Goal: Information Seeking & Learning: Compare options

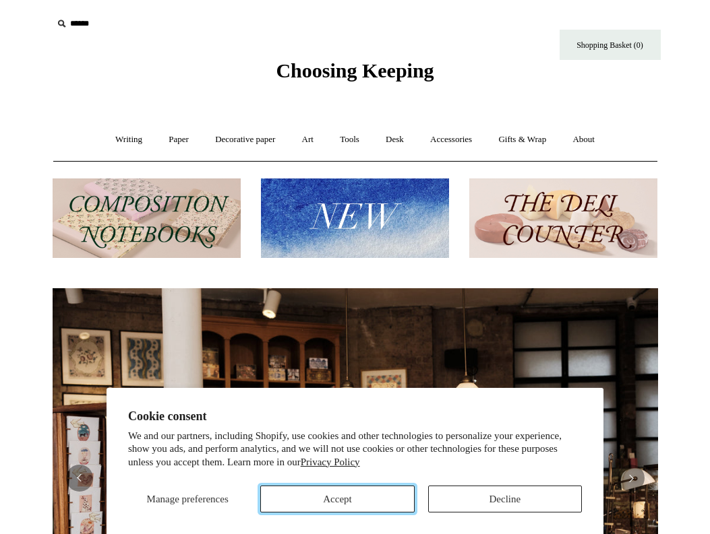
click at [318, 511] on button "Accept" at bounding box center [337, 499] width 154 height 27
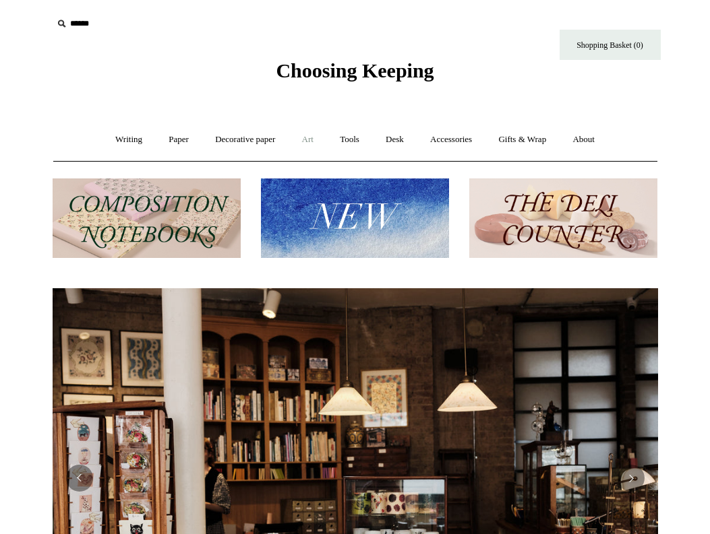
click at [310, 143] on link "Art +" at bounding box center [308, 140] width 36 height 36
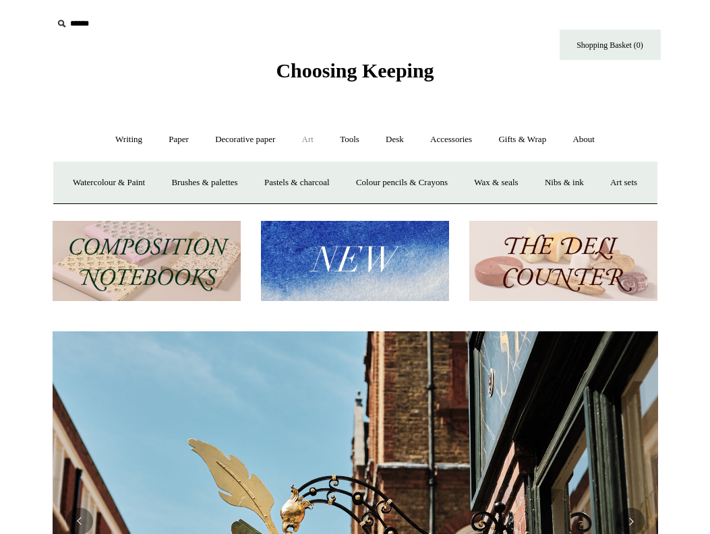
scroll to position [0, 605]
click at [148, 184] on link "Watercolour & Paint" at bounding box center [109, 183] width 96 height 36
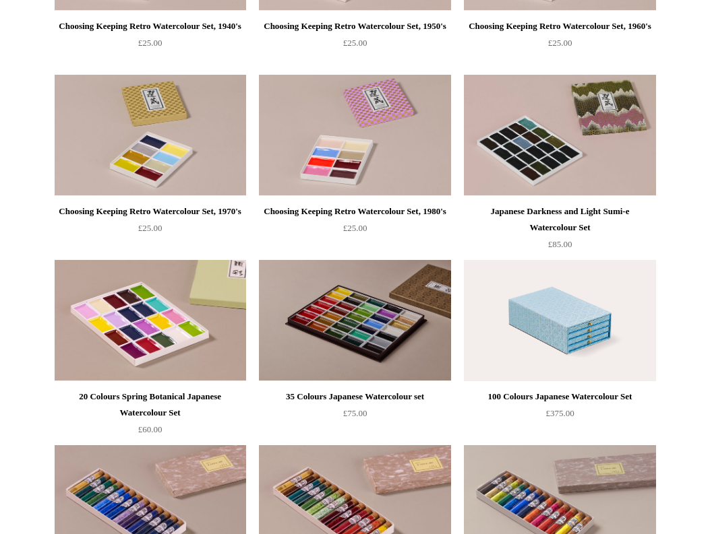
scroll to position [882, 0]
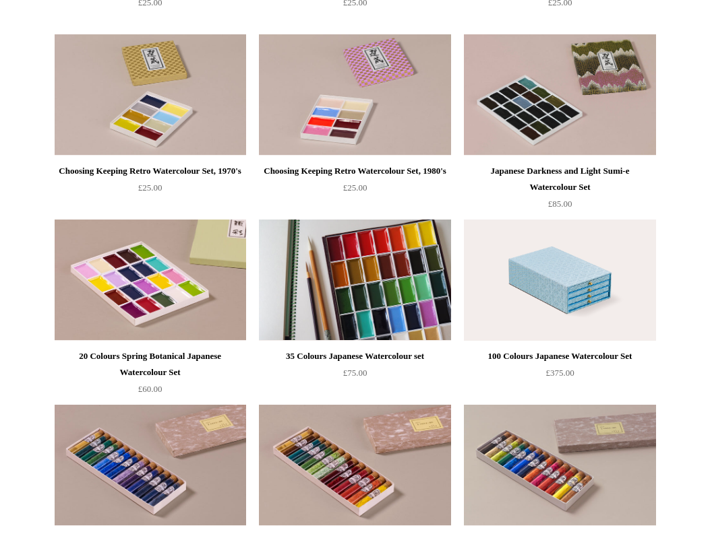
click at [351, 294] on img at bounding box center [354, 280] width 191 height 121
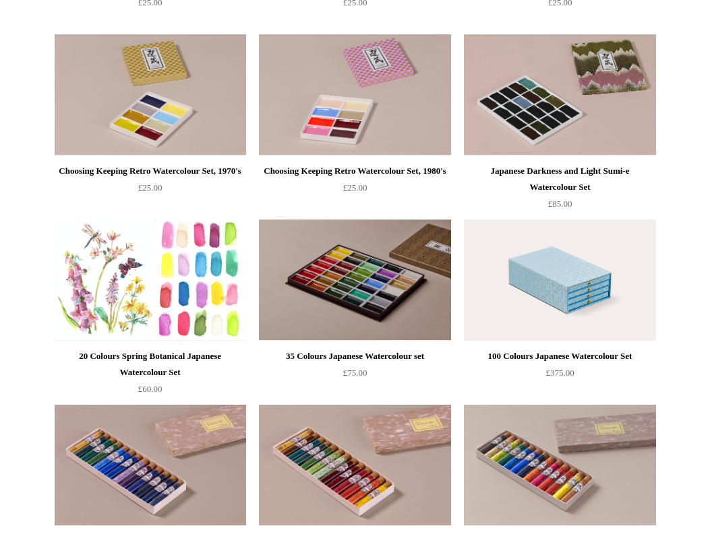
click at [115, 253] on img at bounding box center [150, 280] width 191 height 121
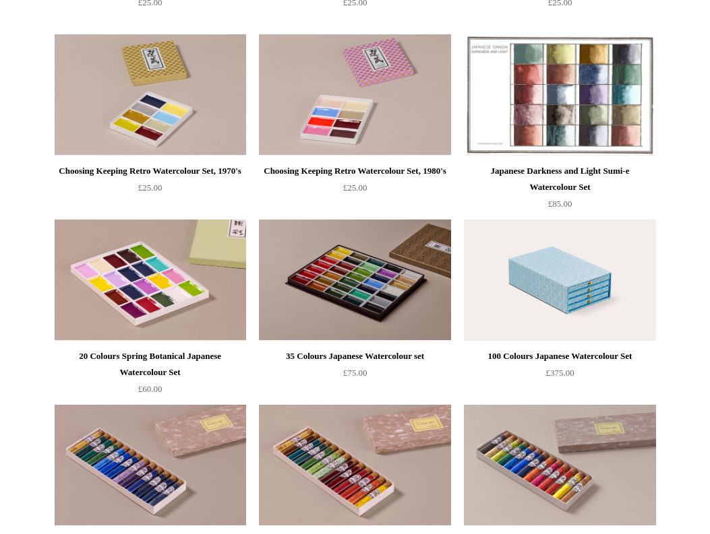
click at [552, 100] on img at bounding box center [559, 94] width 191 height 121
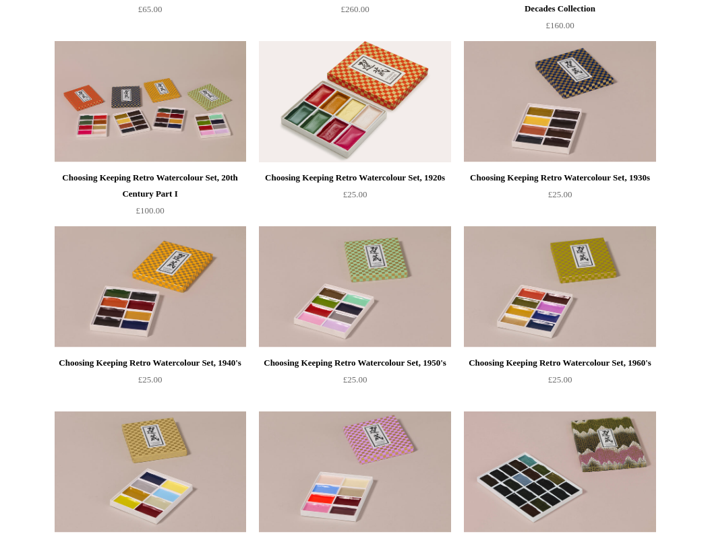
scroll to position [514, 0]
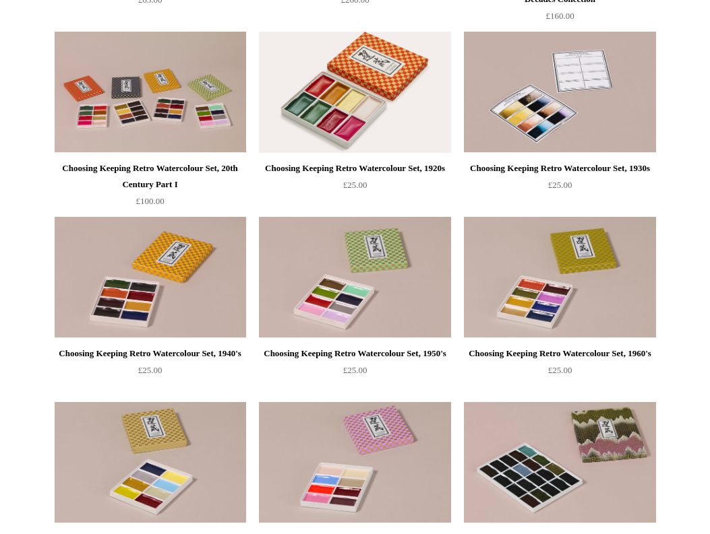
click at [584, 92] on img at bounding box center [559, 92] width 191 height 121
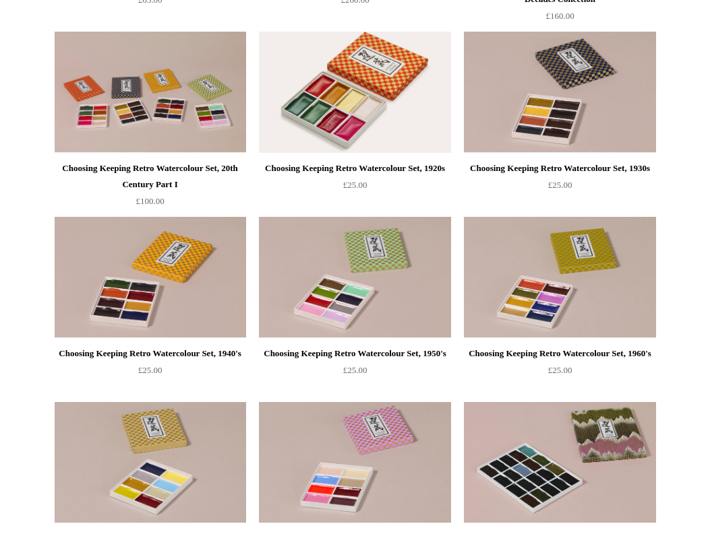
scroll to position [982, 0]
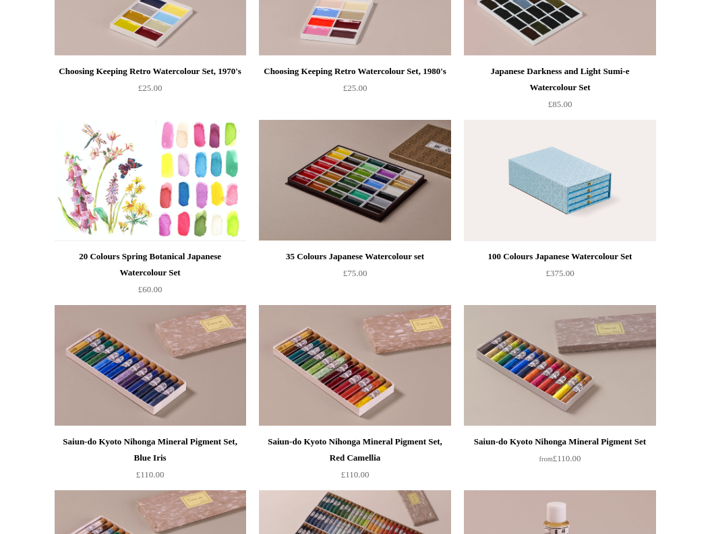
click at [122, 187] on img at bounding box center [150, 180] width 191 height 121
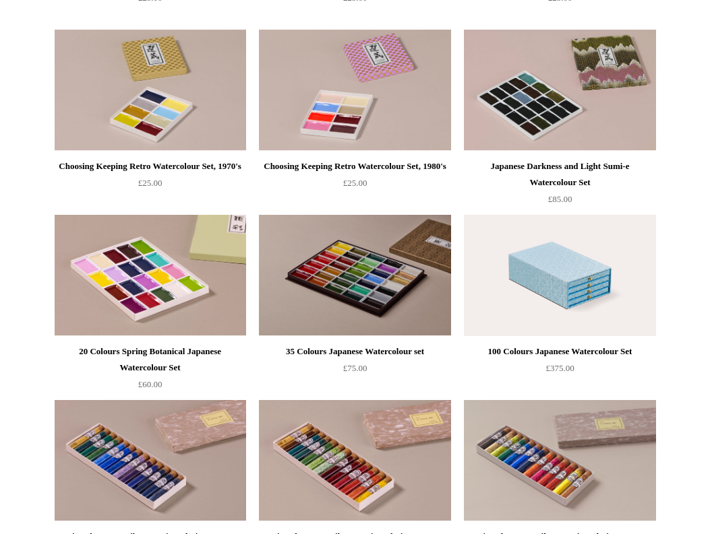
scroll to position [891, 0]
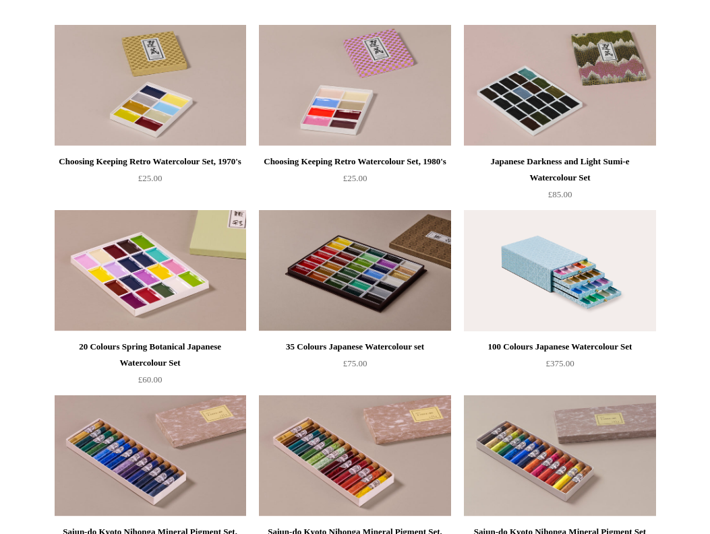
click at [608, 257] on img at bounding box center [559, 270] width 191 height 121
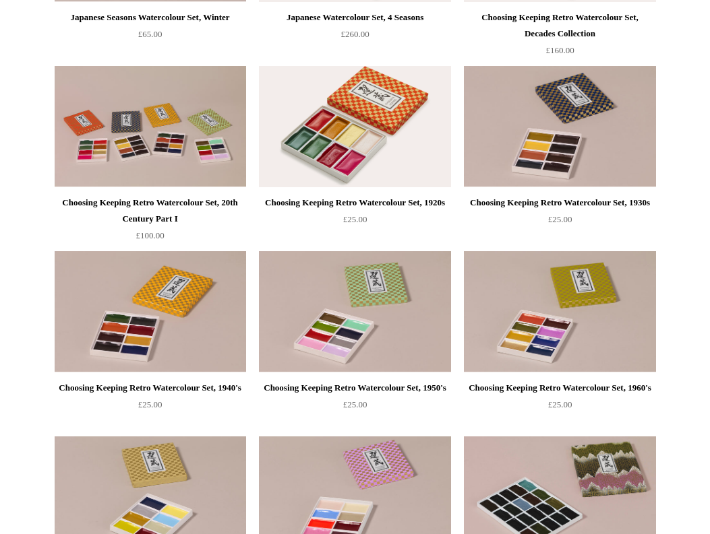
scroll to position [458, 0]
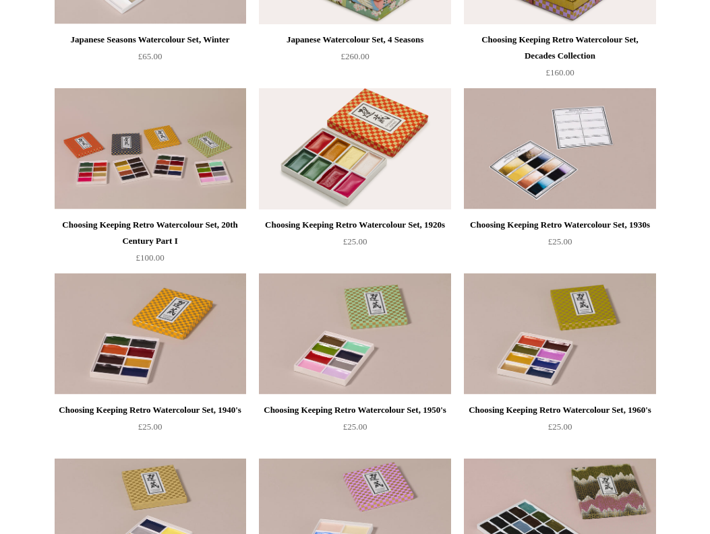
click at [589, 148] on img at bounding box center [559, 148] width 191 height 121
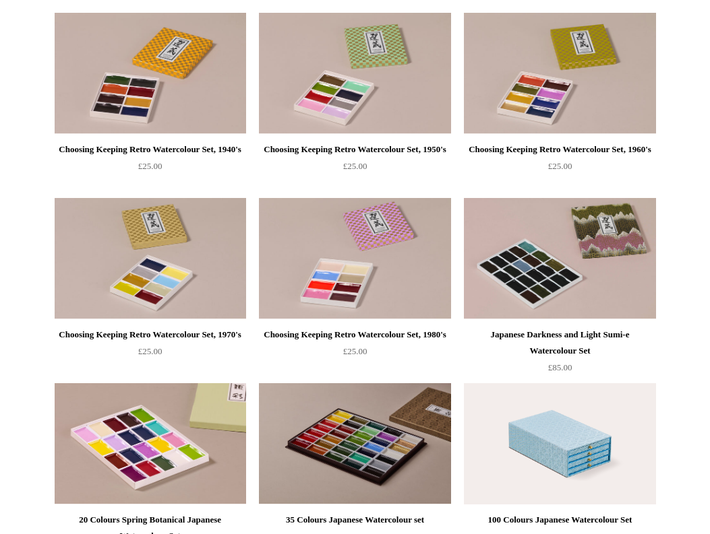
scroll to position [722, 0]
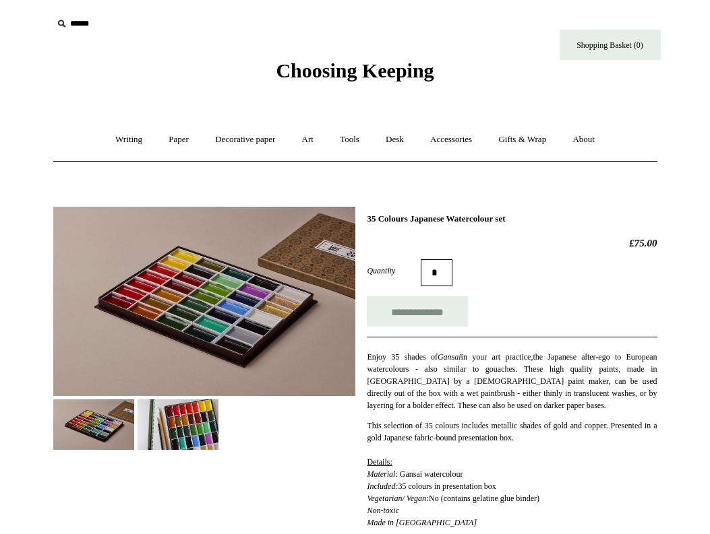
click at [150, 271] on img at bounding box center [204, 301] width 302 height 189
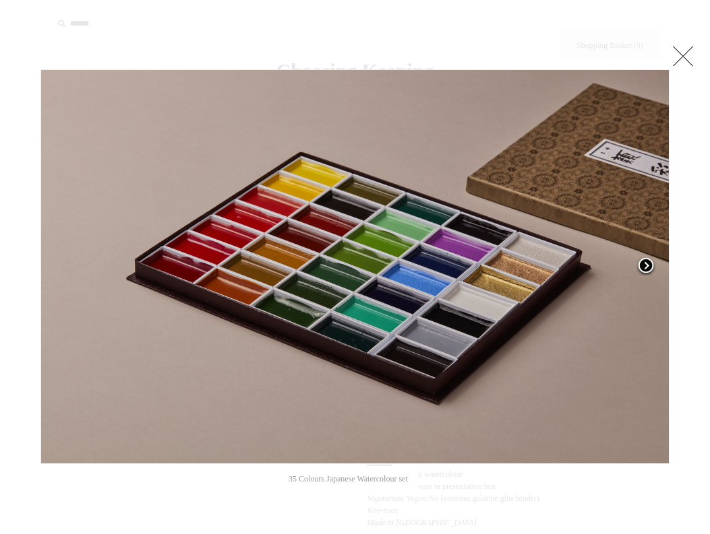
click at [642, 263] on span at bounding box center [645, 267] width 20 height 20
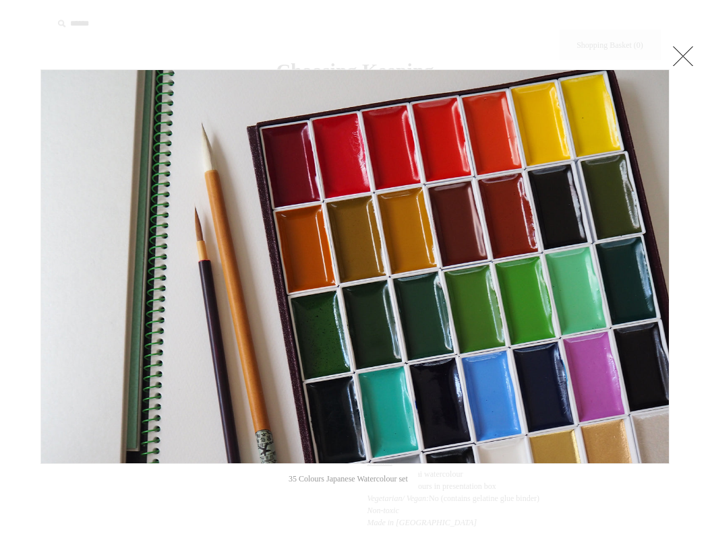
click at [681, 52] on link at bounding box center [682, 55] width 27 height 27
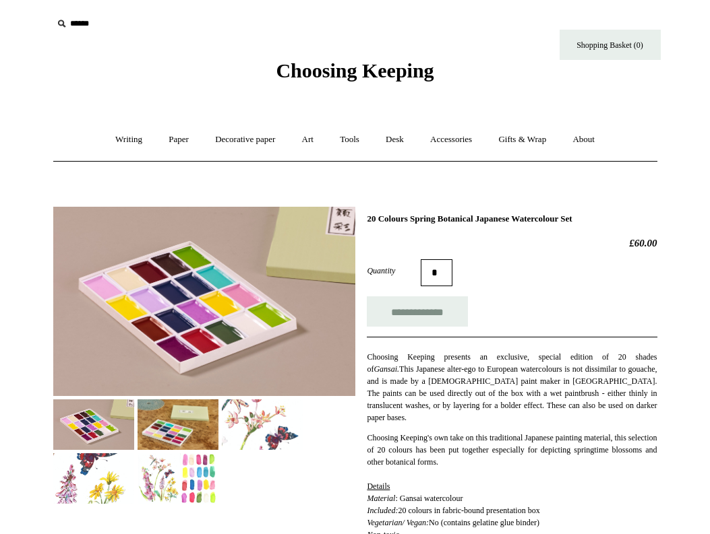
click at [148, 276] on img at bounding box center [204, 301] width 302 height 189
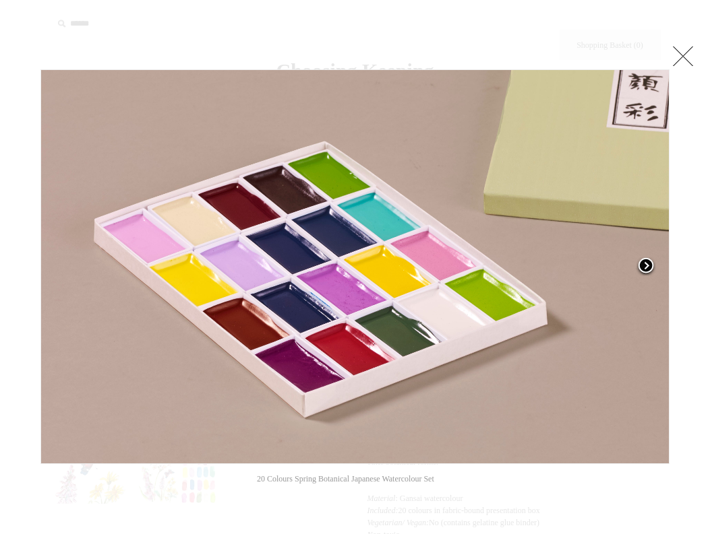
click at [645, 262] on span at bounding box center [645, 267] width 20 height 20
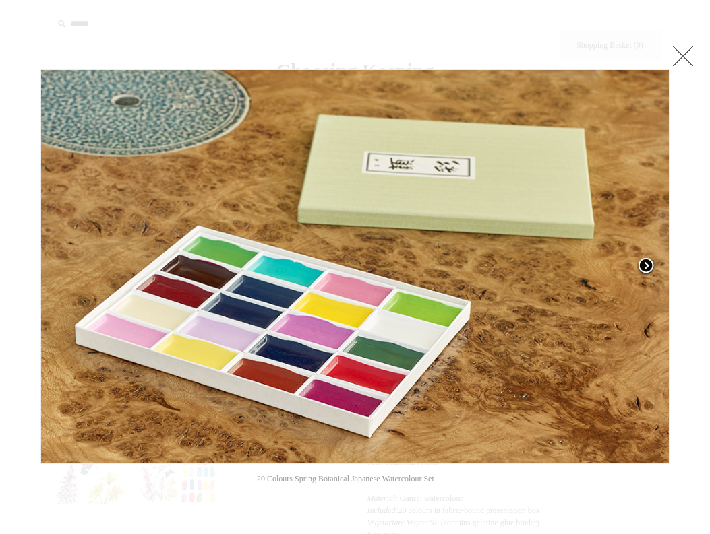
click at [645, 262] on span at bounding box center [645, 267] width 20 height 20
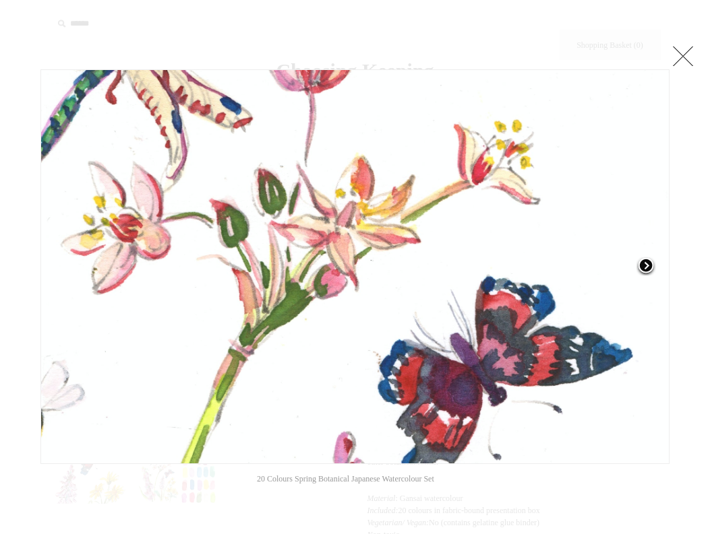
click at [645, 262] on span at bounding box center [645, 267] width 20 height 20
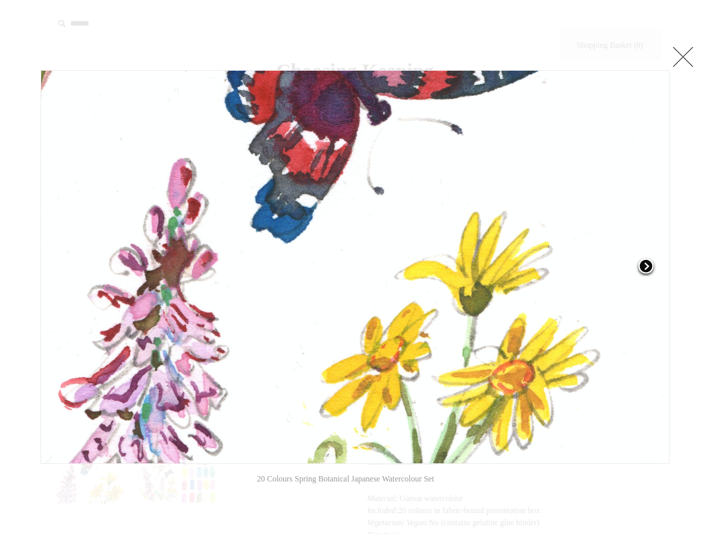
click at [645, 262] on span at bounding box center [645, 267] width 20 height 20
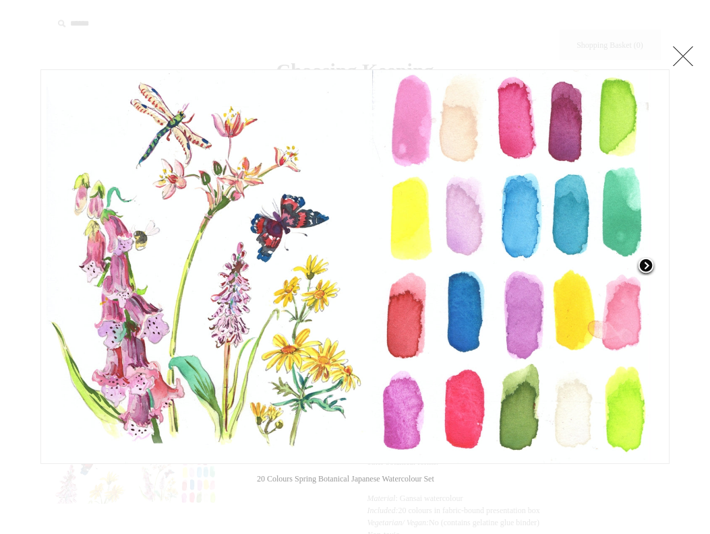
click at [652, 265] on span at bounding box center [645, 267] width 20 height 20
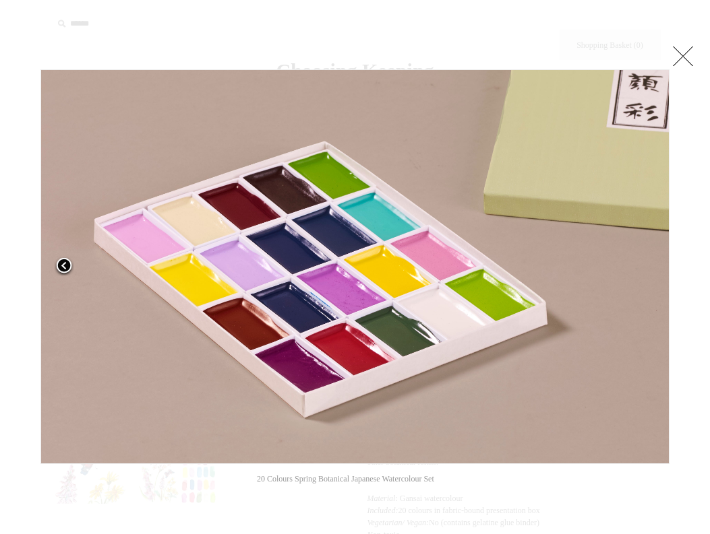
click at [65, 263] on span at bounding box center [64, 267] width 20 height 20
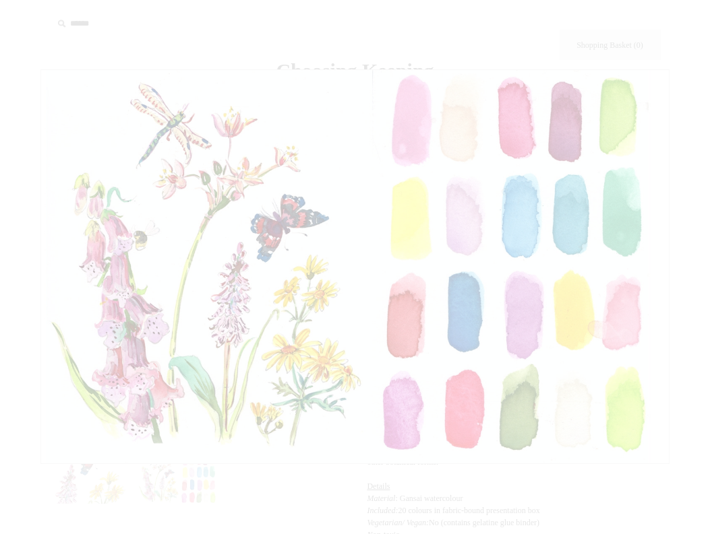
click at [65, 263] on img at bounding box center [354, 267] width 627 height 394
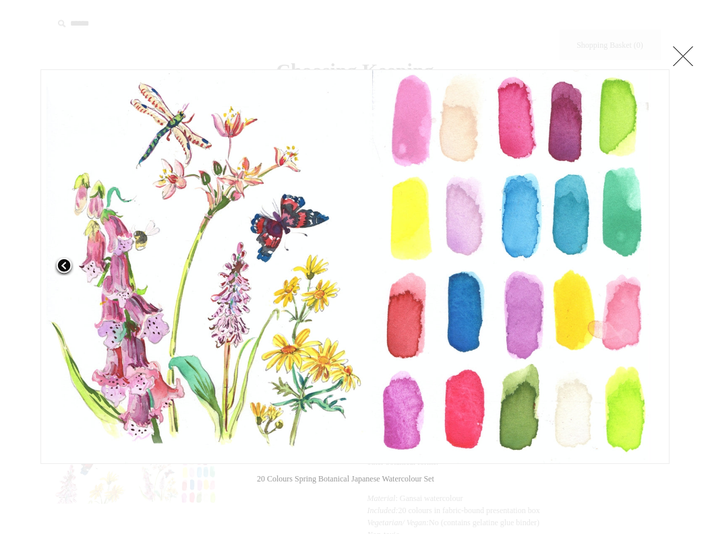
click at [65, 263] on span at bounding box center [64, 267] width 20 height 20
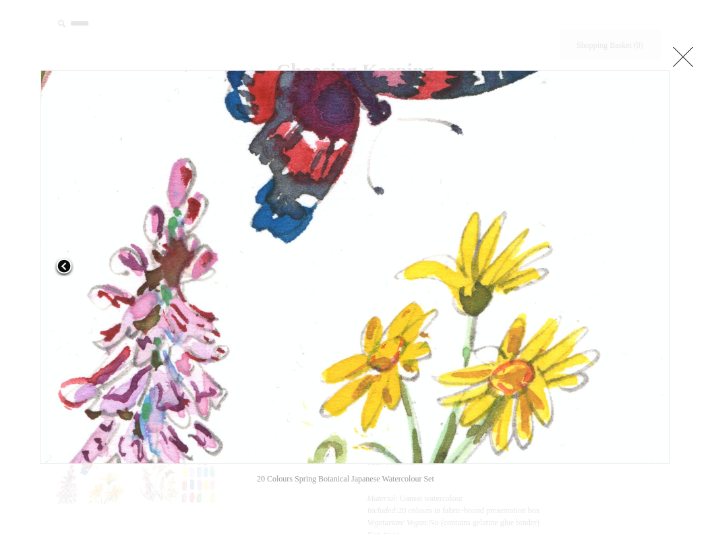
click at [65, 263] on span at bounding box center [64, 267] width 20 height 20
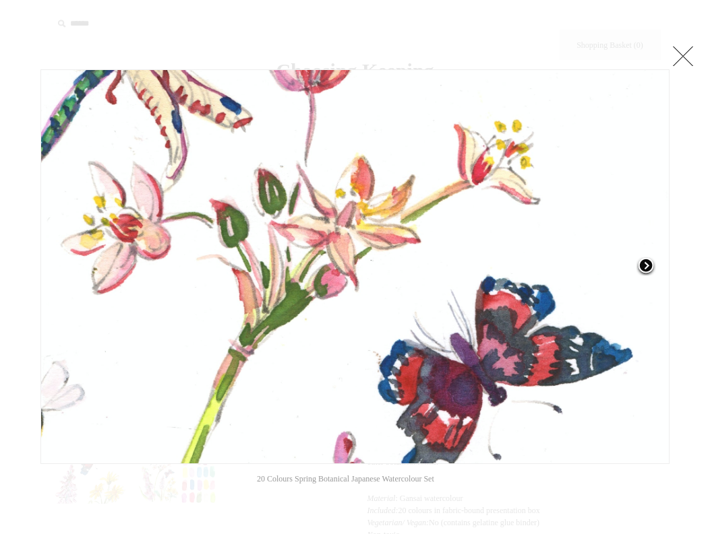
click at [644, 265] on span at bounding box center [645, 267] width 20 height 20
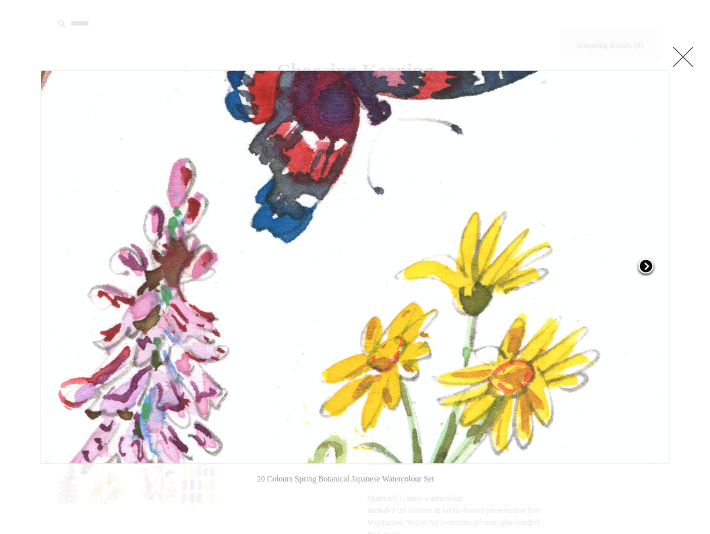
click at [642, 265] on span at bounding box center [645, 267] width 20 height 20
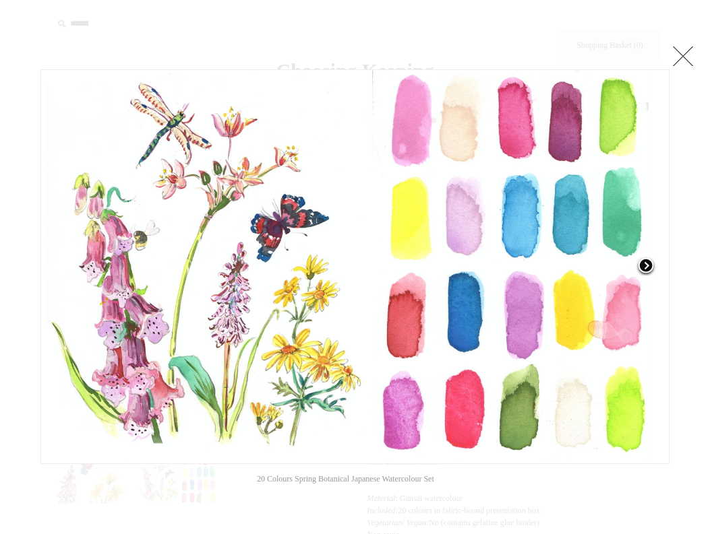
click at [646, 267] on span at bounding box center [645, 267] width 20 height 20
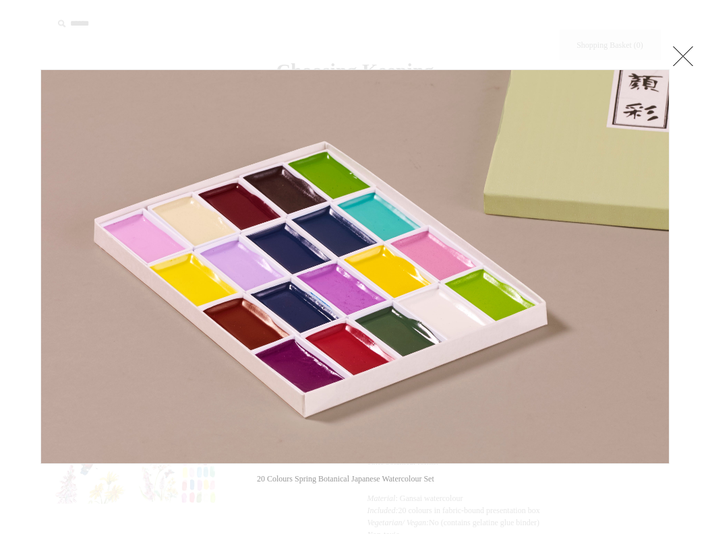
click at [680, 54] on link at bounding box center [682, 55] width 27 height 27
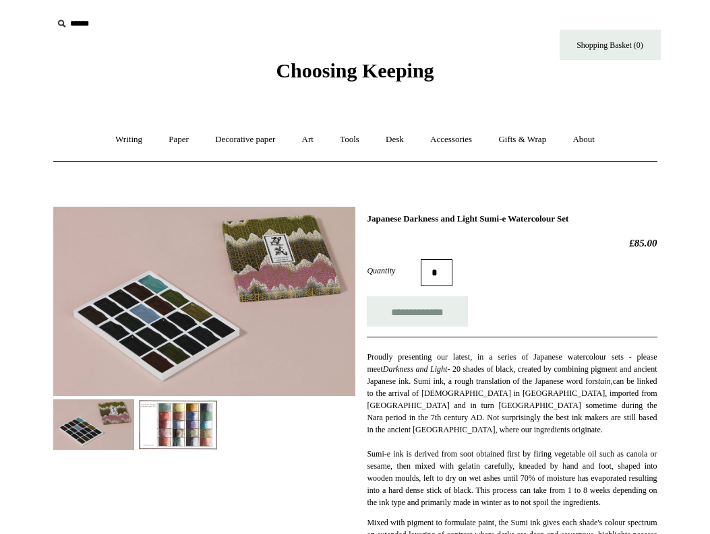
click at [95, 313] on img at bounding box center [204, 301] width 302 height 189
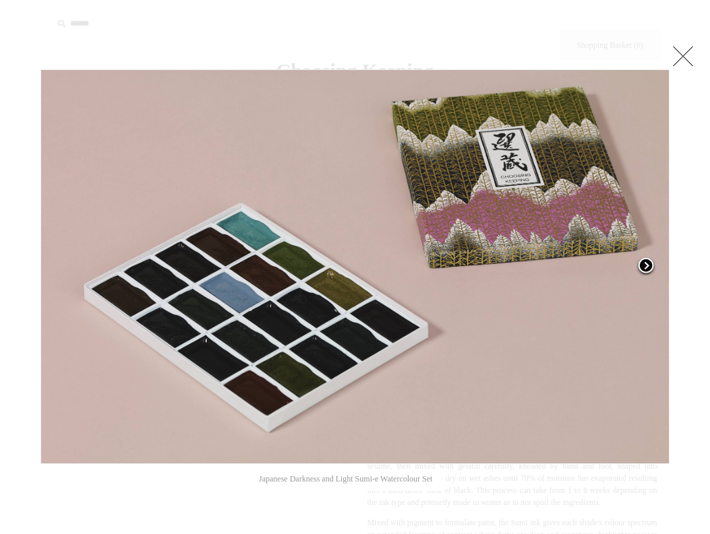
click at [642, 269] on span at bounding box center [645, 267] width 20 height 20
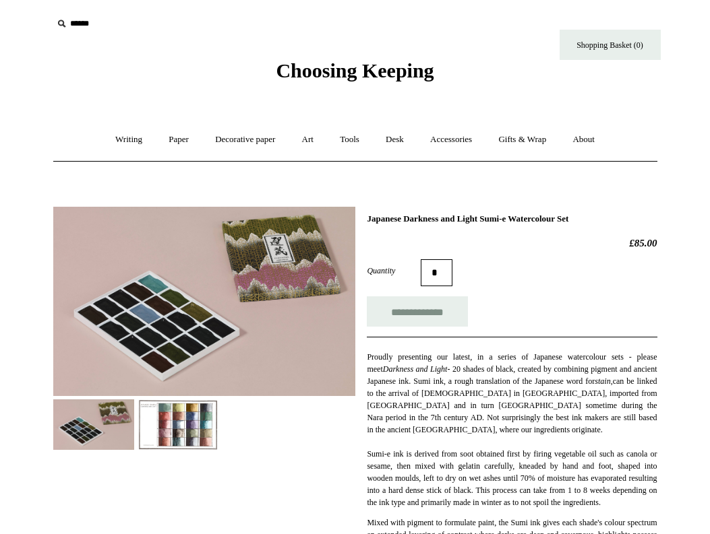
click at [175, 432] on img at bounding box center [177, 425] width 81 height 51
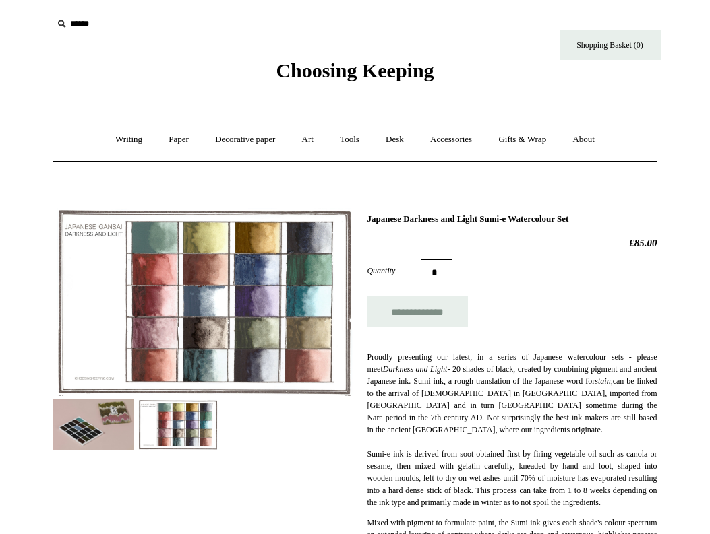
click at [226, 316] on img at bounding box center [204, 301] width 302 height 189
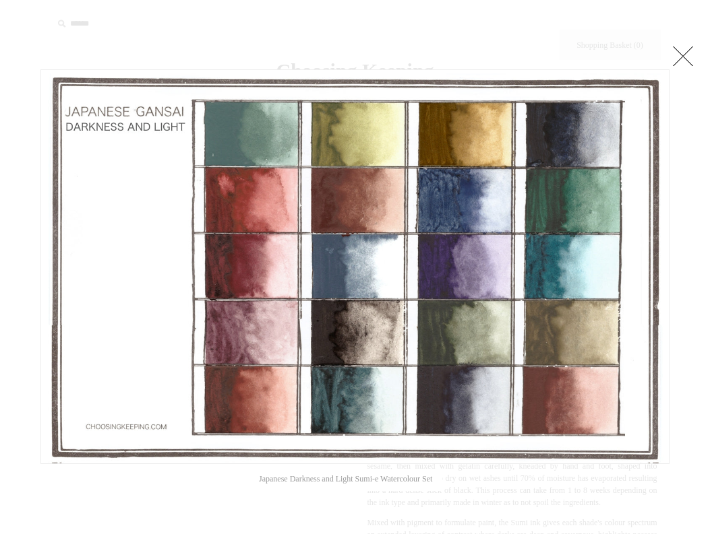
click at [679, 53] on link at bounding box center [682, 55] width 27 height 27
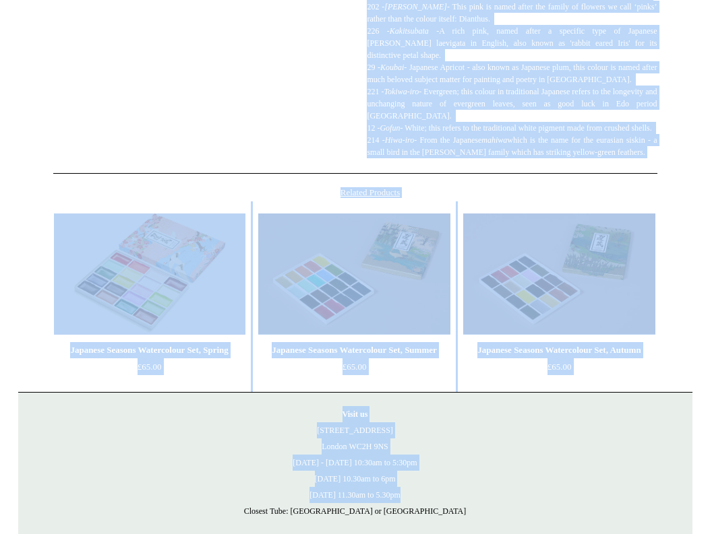
scroll to position [879, 0]
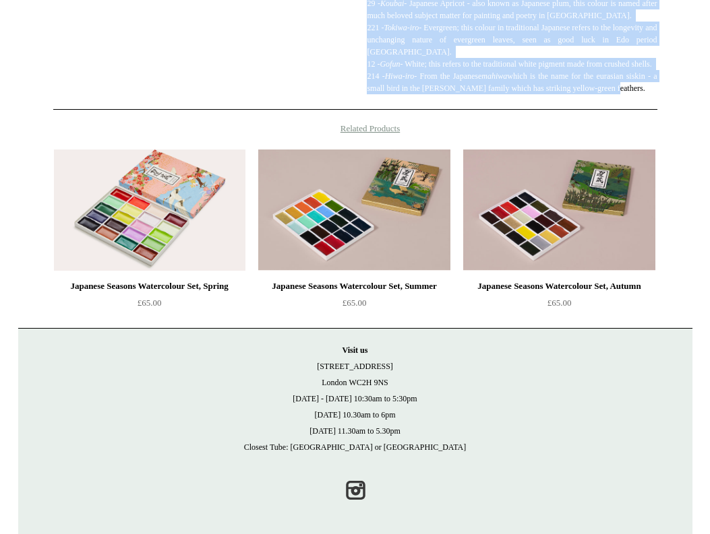
drag, startPoint x: 367, startPoint y: 75, endPoint x: 674, endPoint y: 115, distance: 309.2
copy p "Colours Included: 207 - sakura-iro - Cherry blossom - named after the much belo…"
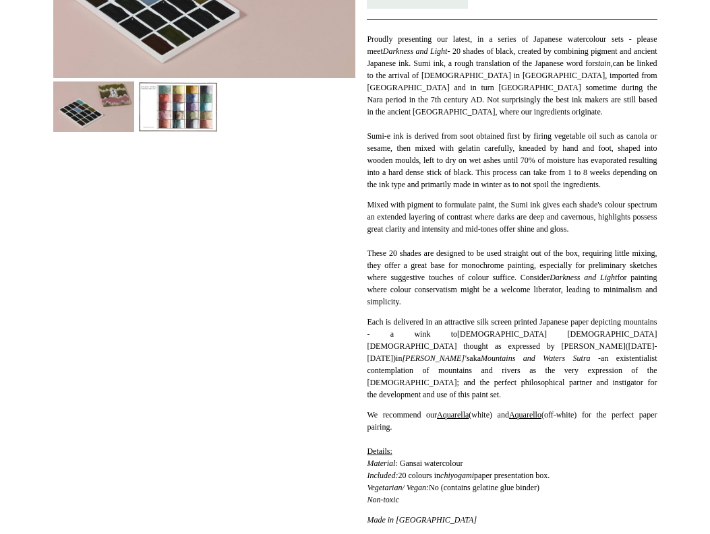
scroll to position [328, 0]
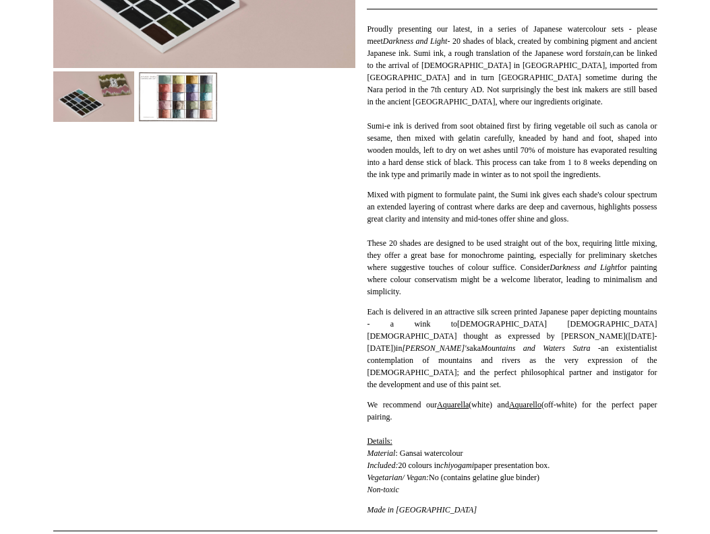
click at [464, 405] on link "Aquarella" at bounding box center [453, 404] width 32 height 9
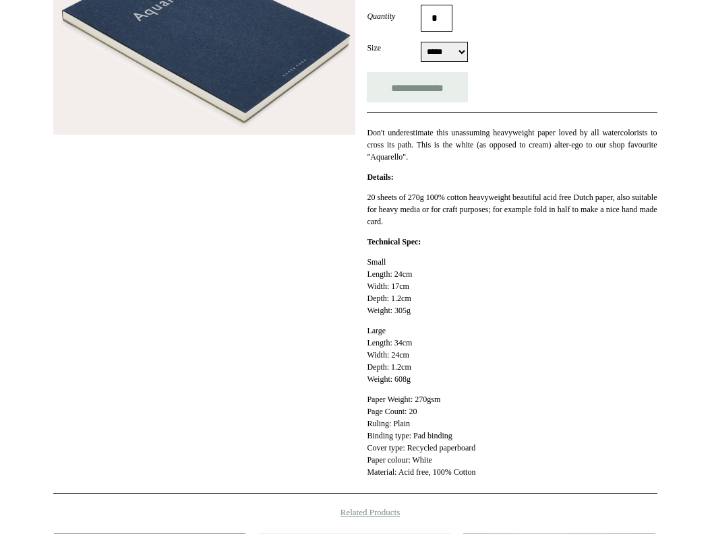
scroll to position [264, 0]
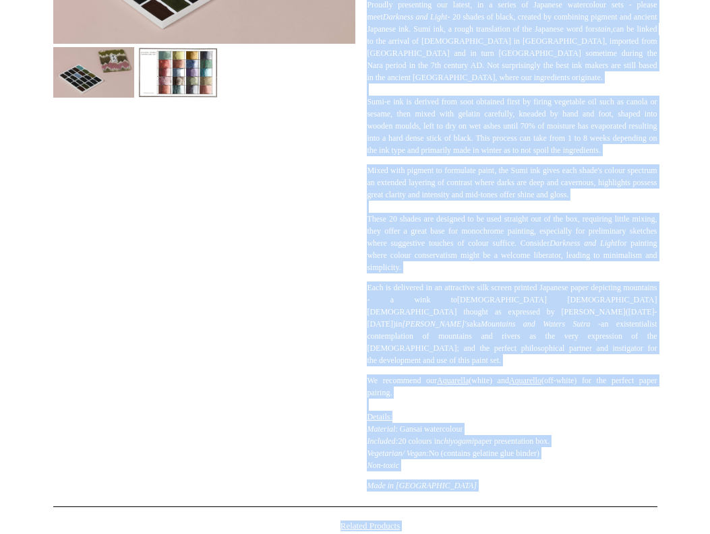
scroll to position [428, 0]
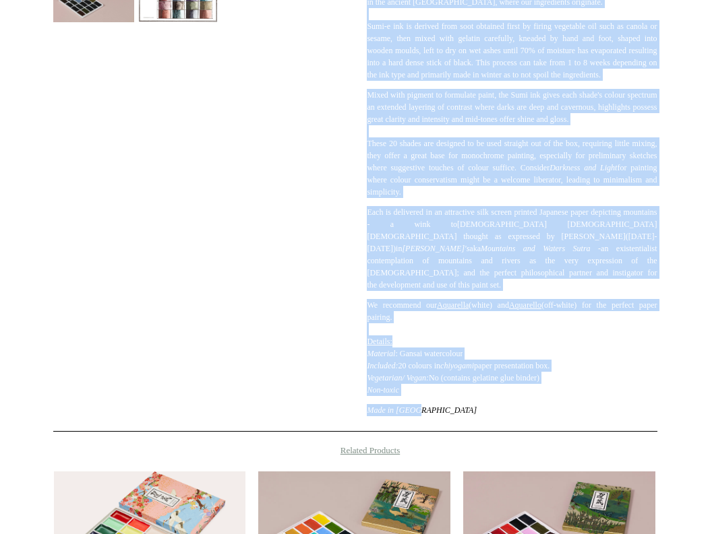
drag, startPoint x: 368, startPoint y: 69, endPoint x: 540, endPoint y: 410, distance: 381.8
click at [540, 410] on div "Proudly presenting our latest, in a series of Japanese watercolour sets - pleas…" at bounding box center [512, 162] width 290 height 507
copy div "Loremip dolorsitam con adipis, el s doeius te Incididu utlaboreetd magn - aliqu…"
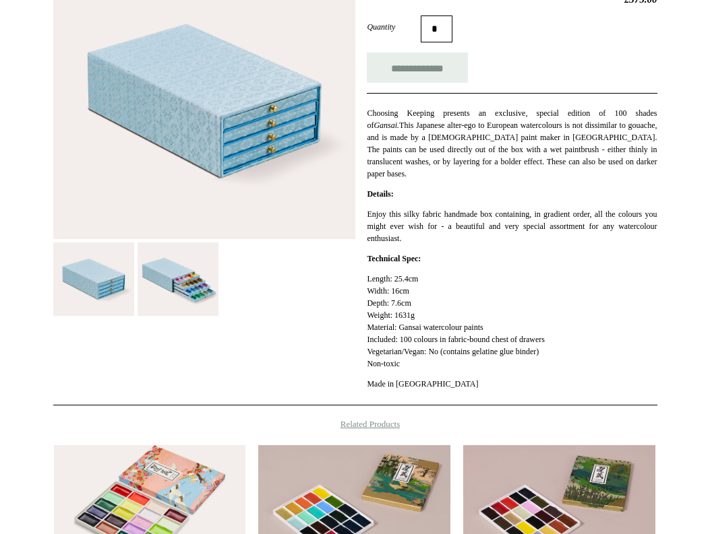
scroll to position [218, 0]
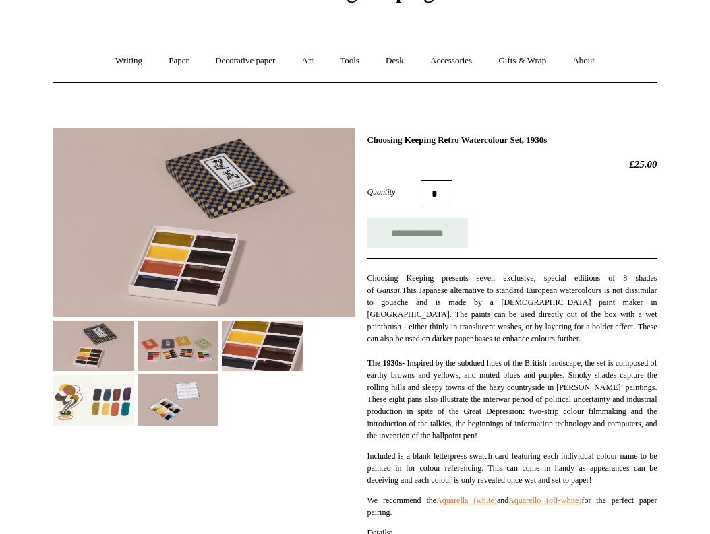
scroll to position [160, 0]
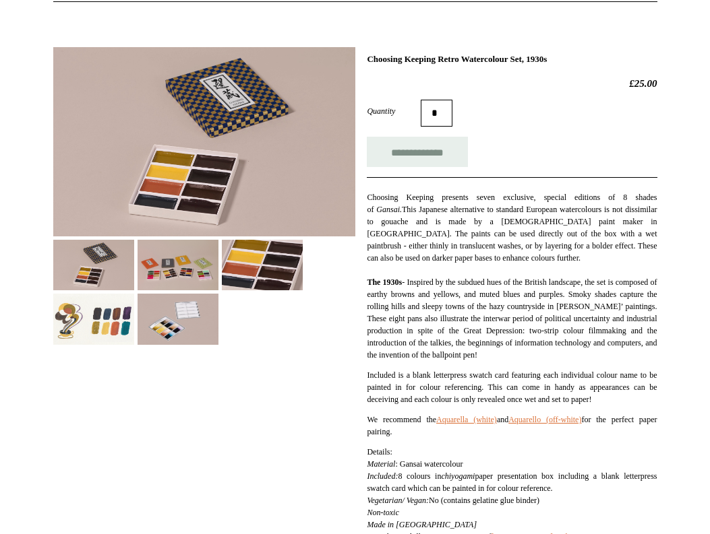
click at [142, 113] on img at bounding box center [204, 141] width 302 height 189
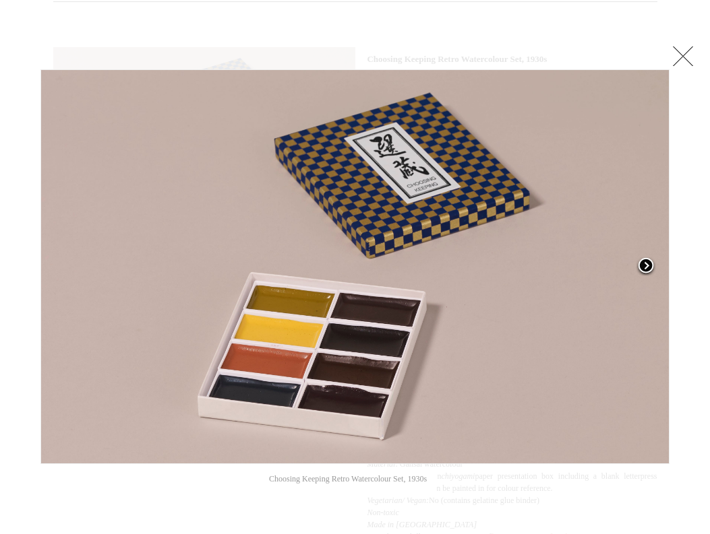
click at [653, 264] on span at bounding box center [645, 267] width 20 height 20
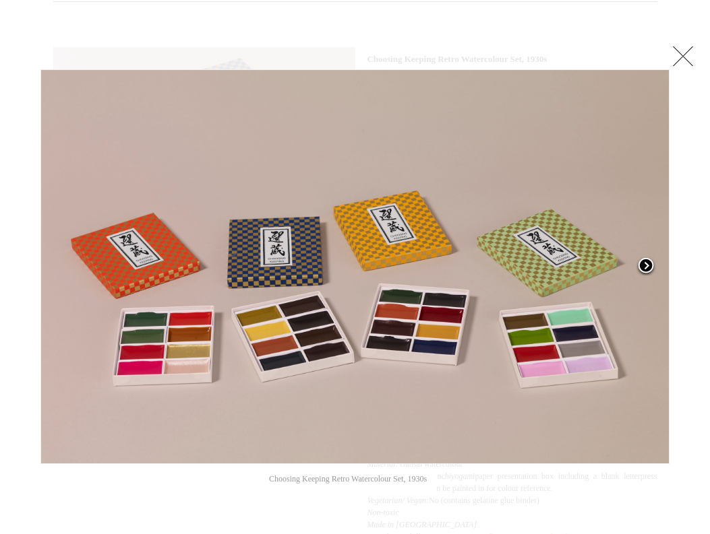
click at [653, 264] on span at bounding box center [645, 267] width 20 height 20
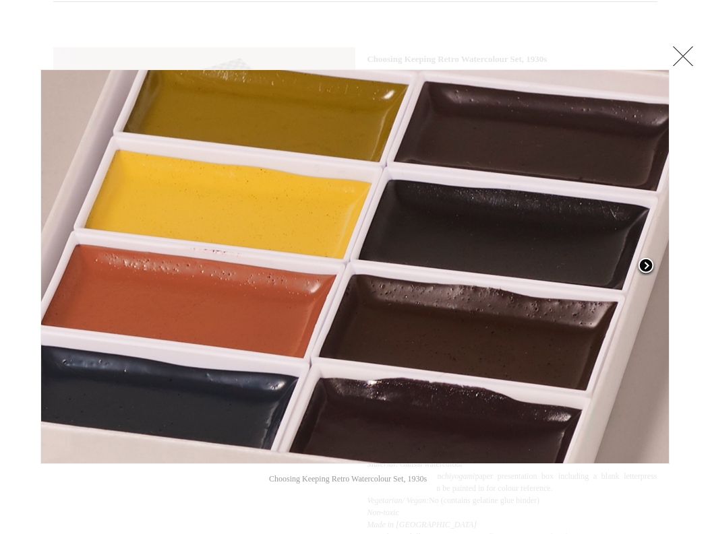
click at [653, 264] on span at bounding box center [645, 267] width 20 height 20
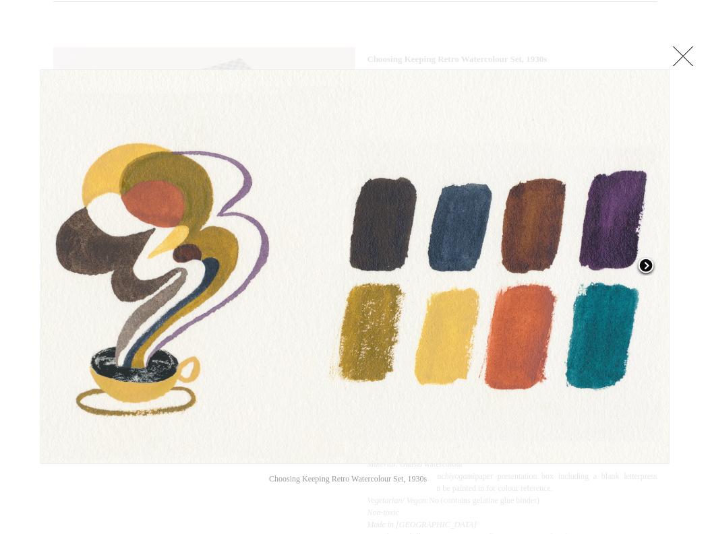
click at [653, 264] on span at bounding box center [645, 267] width 20 height 20
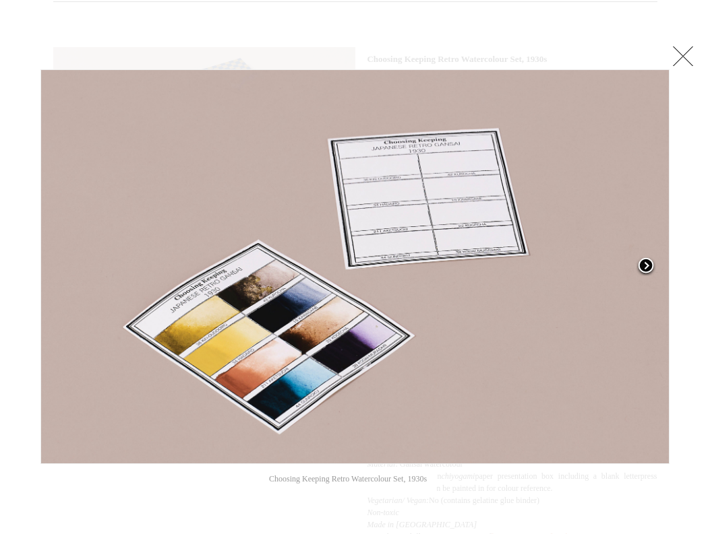
click at [653, 264] on span at bounding box center [645, 267] width 20 height 20
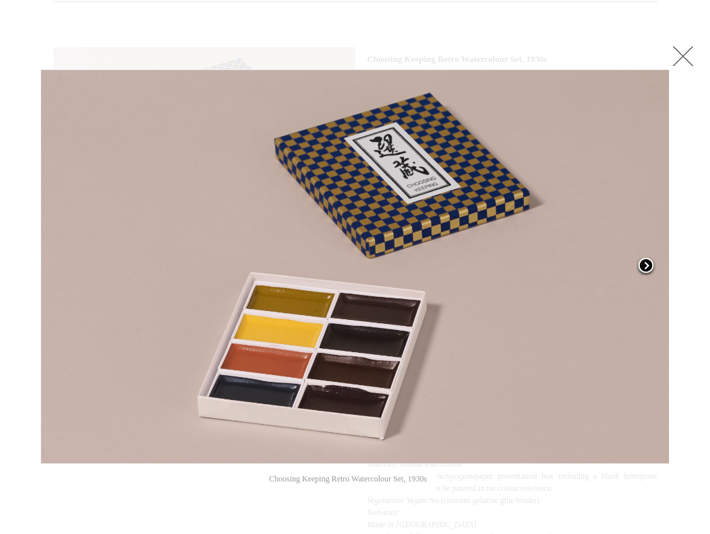
click at [644, 263] on span at bounding box center [645, 267] width 20 height 20
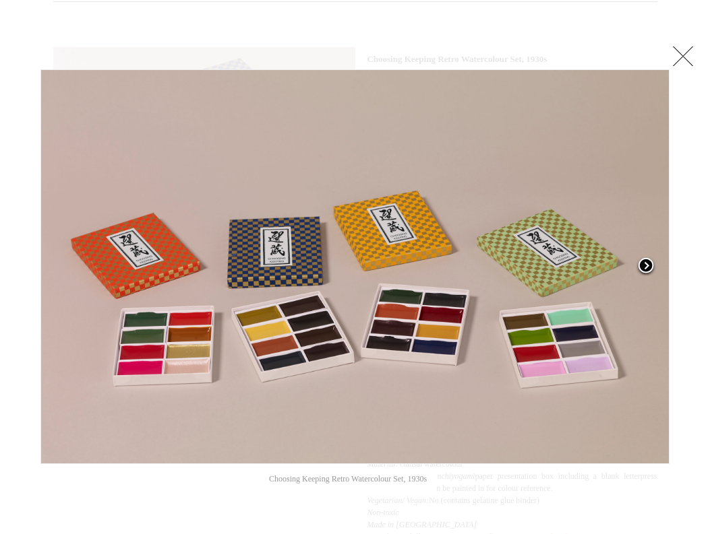
click at [644, 263] on span at bounding box center [645, 267] width 20 height 20
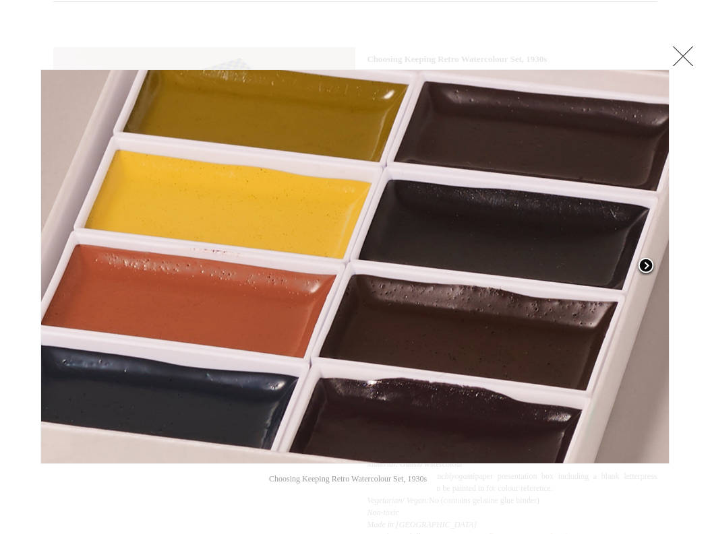
click at [644, 263] on span at bounding box center [645, 267] width 20 height 20
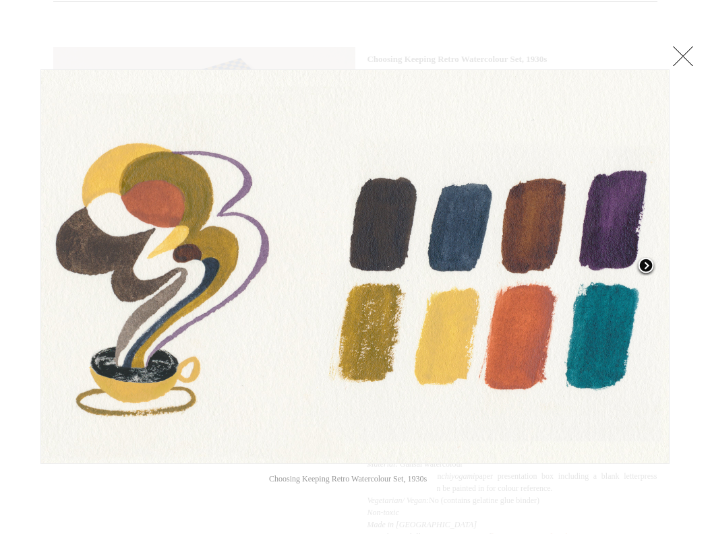
click at [644, 266] on span at bounding box center [645, 267] width 20 height 20
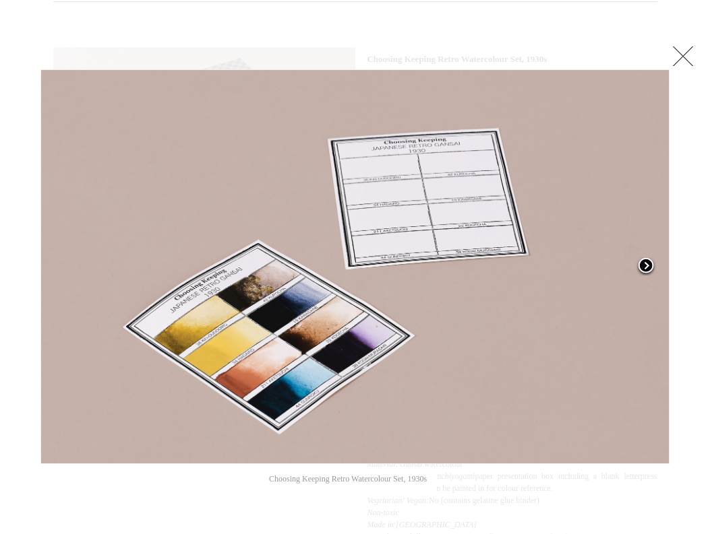
click at [644, 267] on span at bounding box center [645, 267] width 20 height 20
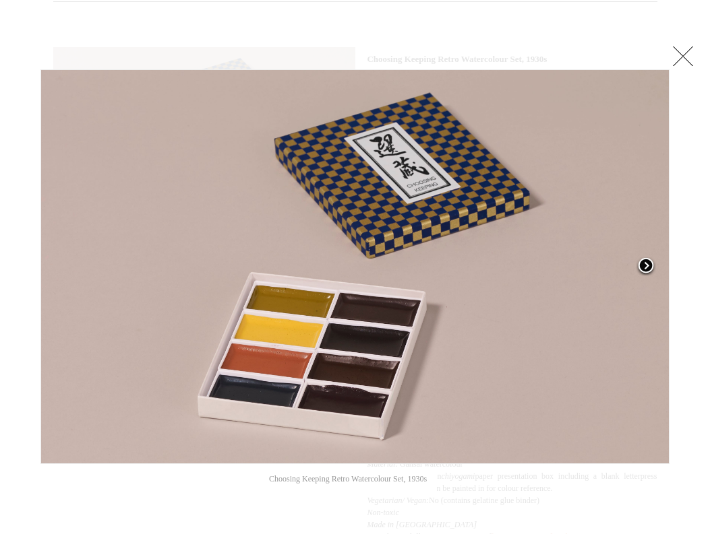
click at [644, 267] on span at bounding box center [645, 267] width 20 height 20
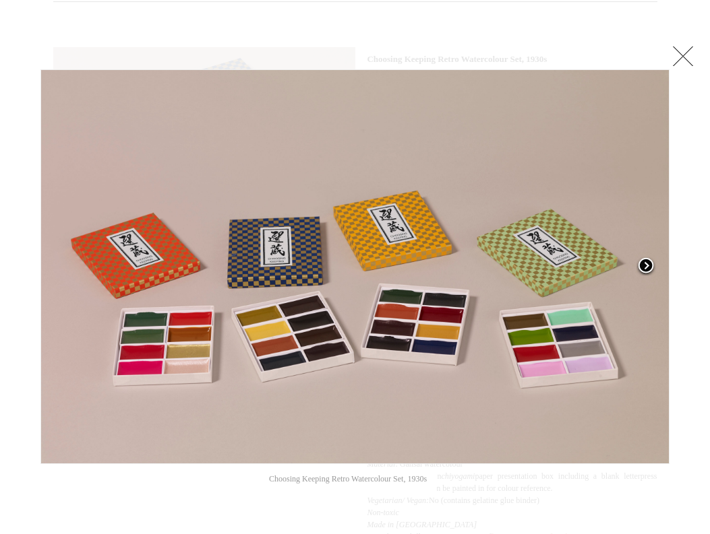
click at [608, 253] on link at bounding box center [559, 266] width 220 height 395
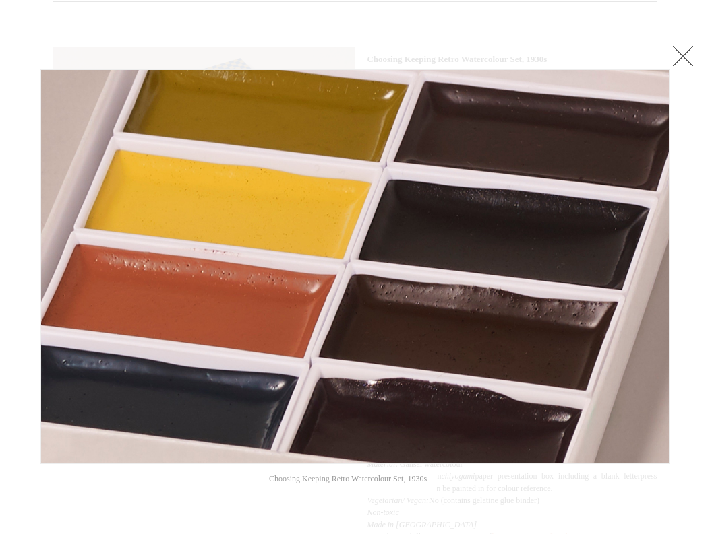
click at [685, 44] on link at bounding box center [682, 55] width 27 height 27
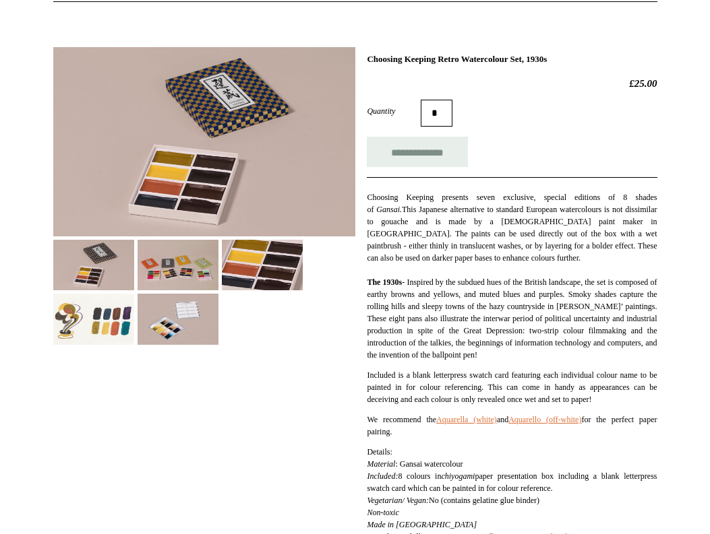
scroll to position [627, 0]
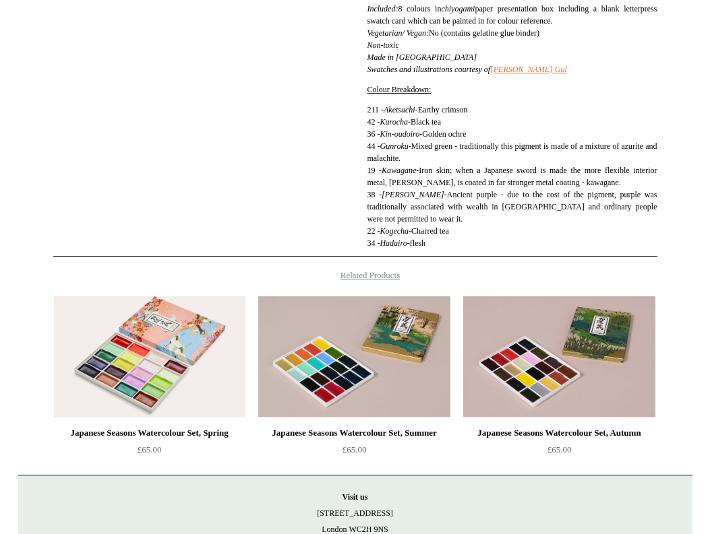
drag, startPoint x: 368, startPoint y: 90, endPoint x: 450, endPoint y: 250, distance: 180.2
copy div "Colour Breakdown: 211 - A ketsuchi - Earthy crimson 42 - Kurocha - Black tea 36…"
